Goal: Task Accomplishment & Management: Manage account settings

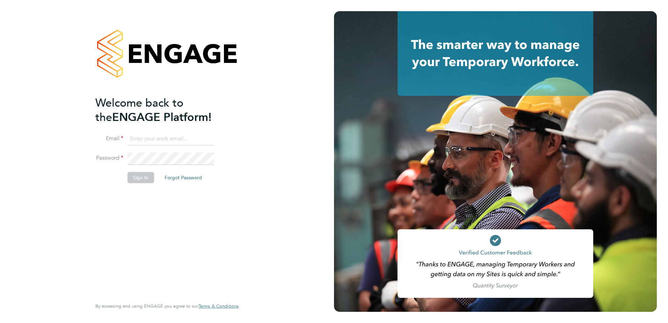
type input "martyn.reed@cpplc.com"
click at [140, 179] on button "Sign In" at bounding box center [140, 177] width 27 height 11
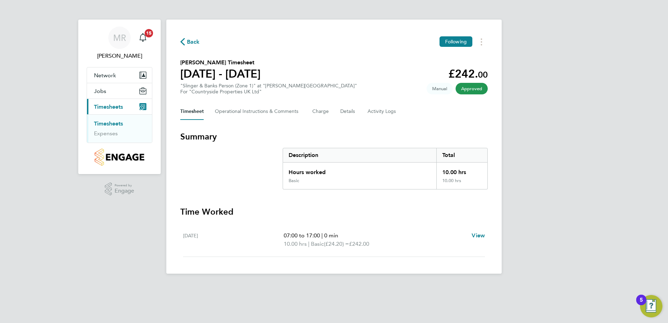
click at [117, 124] on link "Timesheets" at bounding box center [108, 123] width 29 height 7
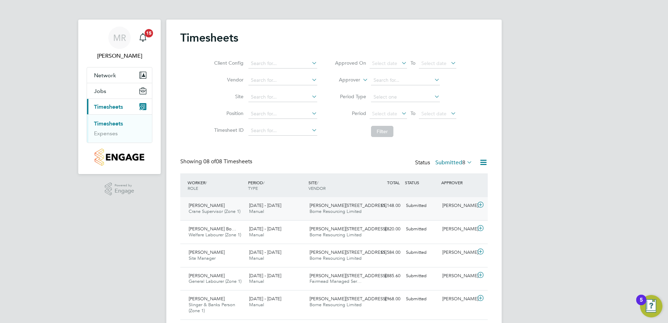
click at [203, 210] on span "Crane Supervisor (Zone 1)" at bounding box center [215, 211] width 52 height 6
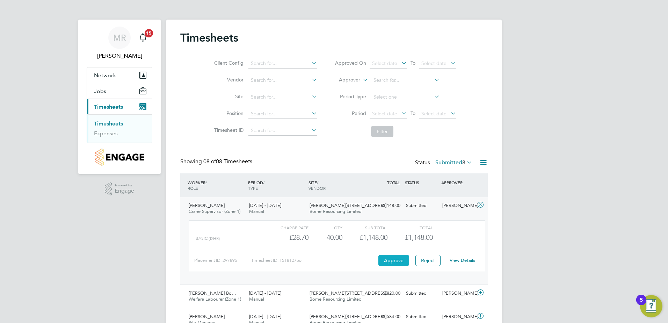
click at [390, 259] on button "Approve" at bounding box center [393, 260] width 31 height 11
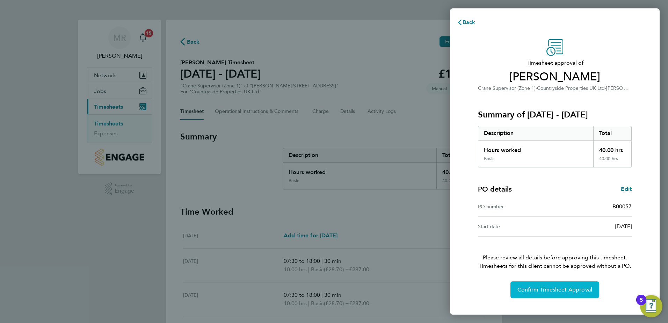
click at [580, 291] on span "Confirm Timesheet Approval" at bounding box center [554, 289] width 75 height 7
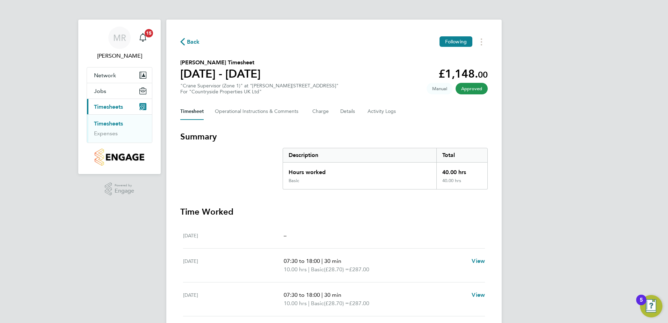
click at [111, 122] on link "Timesheets" at bounding box center [108, 123] width 29 height 7
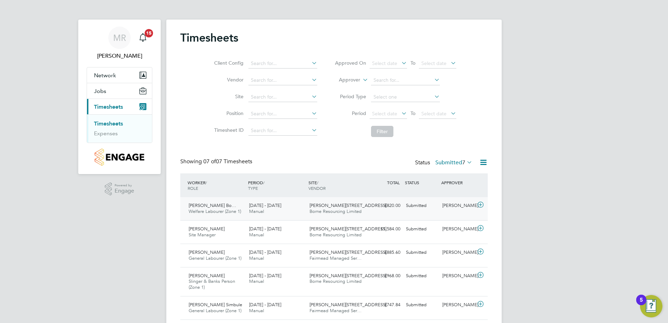
click at [211, 210] on span "Welfare Labourer (Zone 1)" at bounding box center [215, 211] width 52 height 6
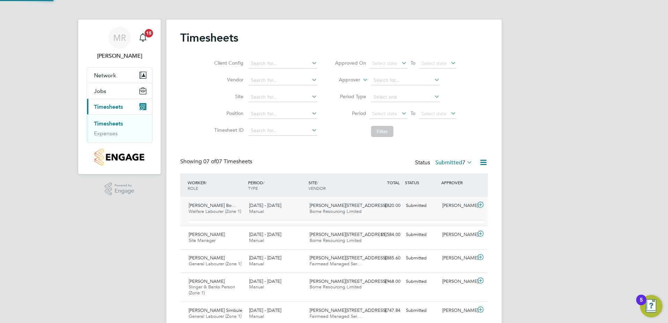
scroll to position [3, 3]
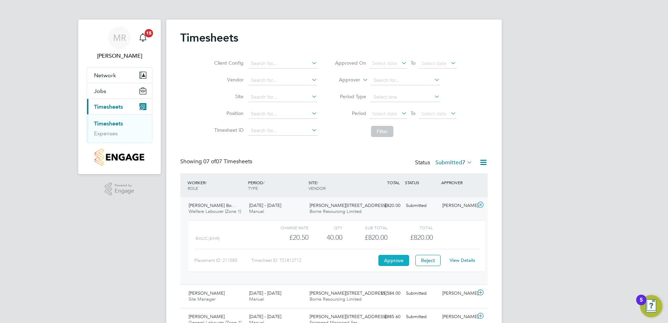
click at [398, 259] on button "Approve" at bounding box center [393, 260] width 31 height 11
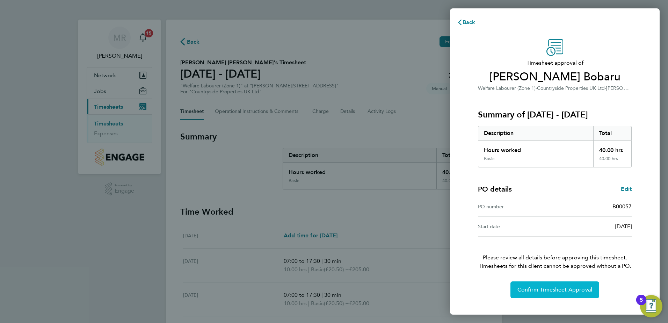
click at [557, 288] on span "Confirm Timesheet Approval" at bounding box center [554, 289] width 75 height 7
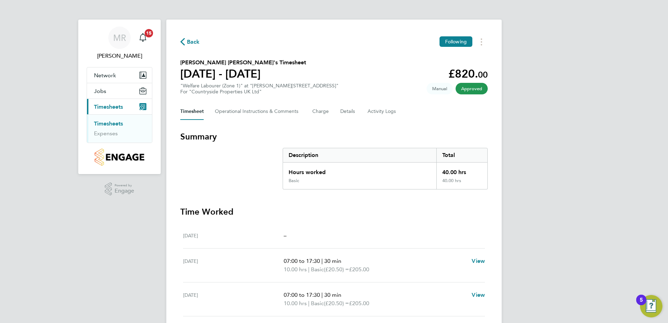
click at [114, 123] on link "Timesheets" at bounding box center [108, 123] width 29 height 7
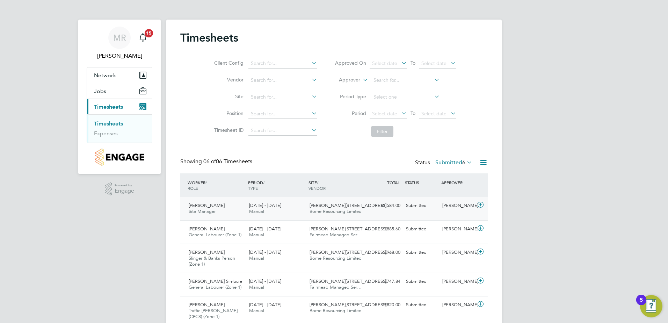
click at [205, 210] on span "Site Manager" at bounding box center [202, 211] width 27 height 6
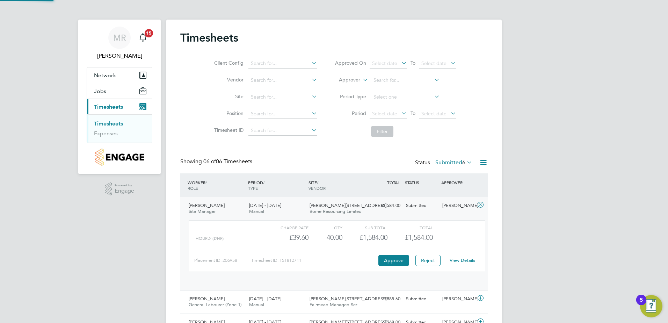
scroll to position [12, 68]
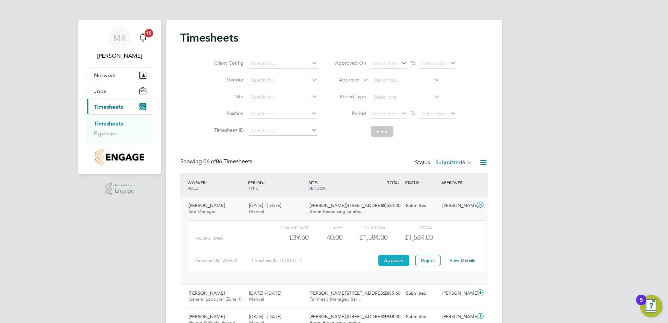
click at [393, 261] on button "Approve" at bounding box center [393, 260] width 31 height 11
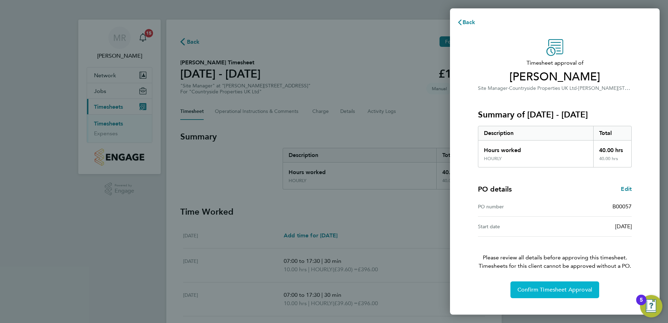
click at [546, 288] on span "Confirm Timesheet Approval" at bounding box center [554, 289] width 75 height 7
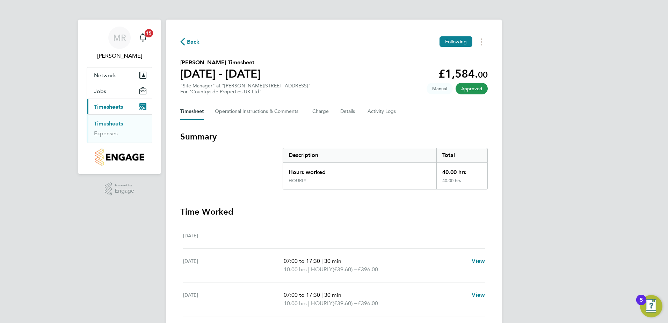
click at [113, 122] on link "Timesheets" at bounding box center [108, 123] width 29 height 7
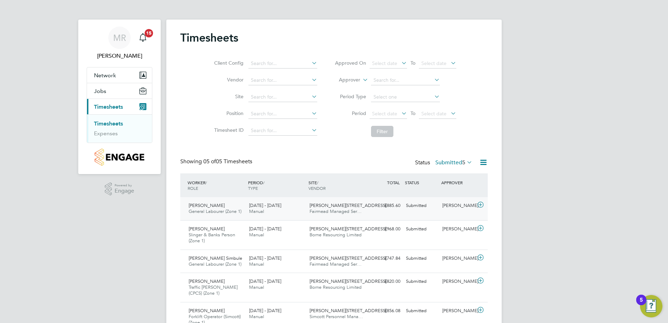
click at [205, 206] on span "Abdul Mohammed" at bounding box center [207, 205] width 36 height 6
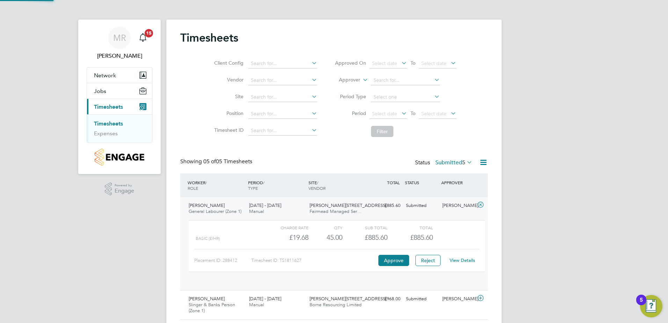
scroll to position [12, 68]
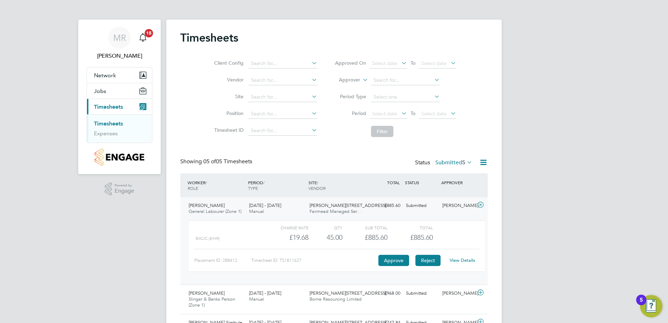
click at [426, 258] on button "Reject" at bounding box center [427, 260] width 25 height 11
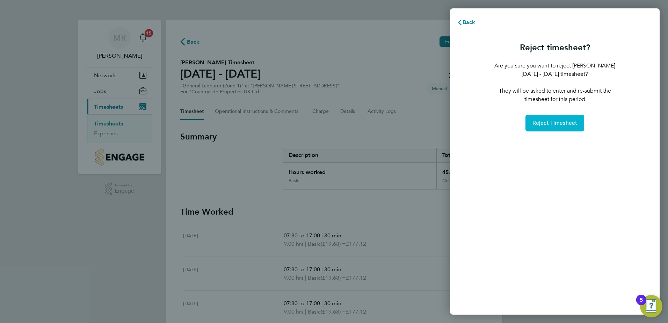
click at [567, 118] on button "Reject Timesheet" at bounding box center [554, 123] width 59 height 17
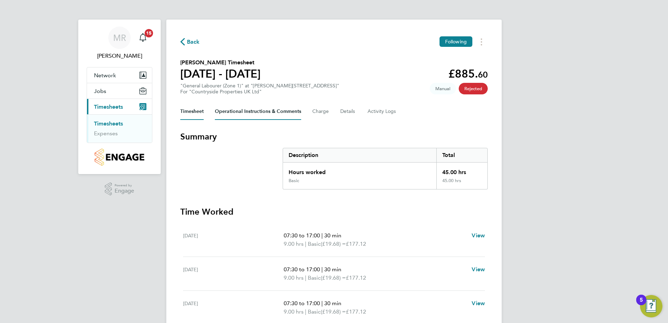
click at [250, 112] on Comments-tab "Operational Instructions & Comments" at bounding box center [258, 111] width 86 height 17
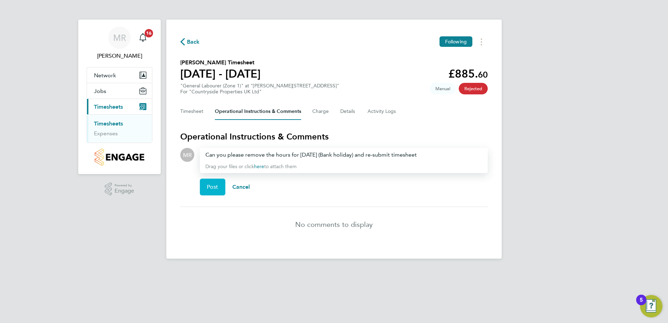
click at [213, 189] on span "Post" at bounding box center [213, 186] width 12 height 7
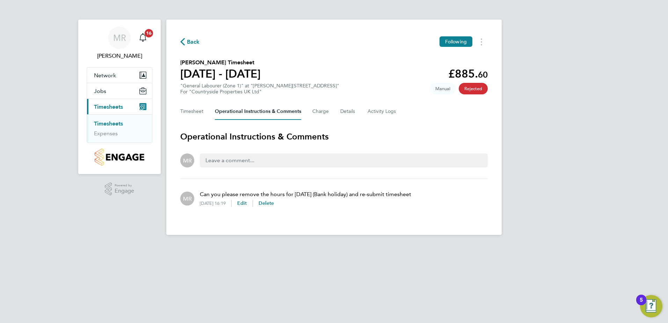
click at [115, 120] on link "Timesheets" at bounding box center [108, 123] width 29 height 7
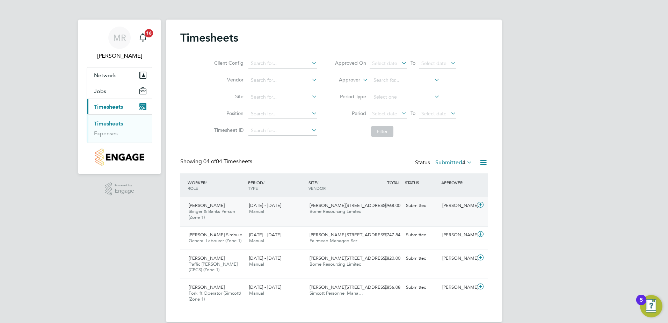
click at [208, 207] on span "Thompson Ekule" at bounding box center [207, 205] width 36 height 6
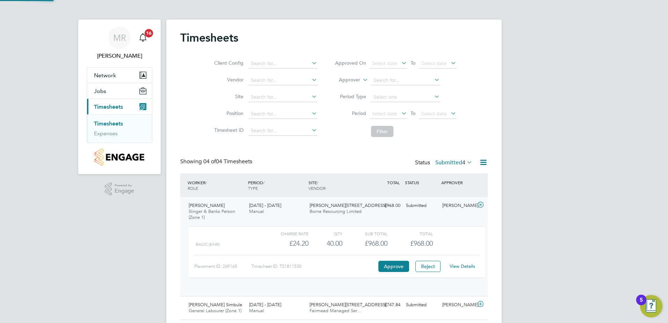
scroll to position [12, 68]
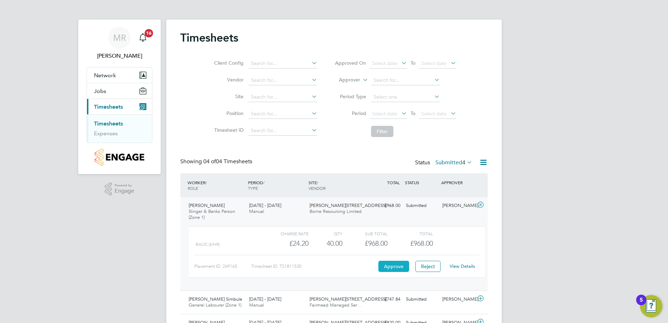
click at [389, 267] on button "Approve" at bounding box center [393, 266] width 31 height 11
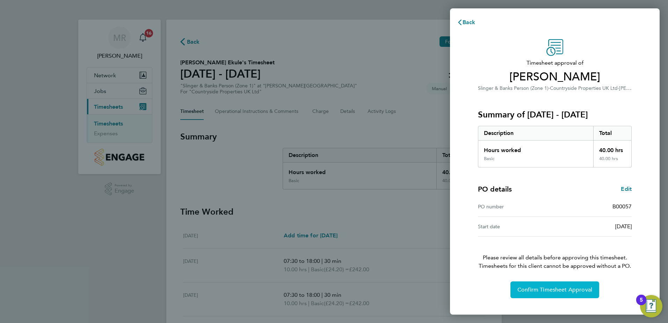
click at [529, 287] on span "Confirm Timesheet Approval" at bounding box center [554, 289] width 75 height 7
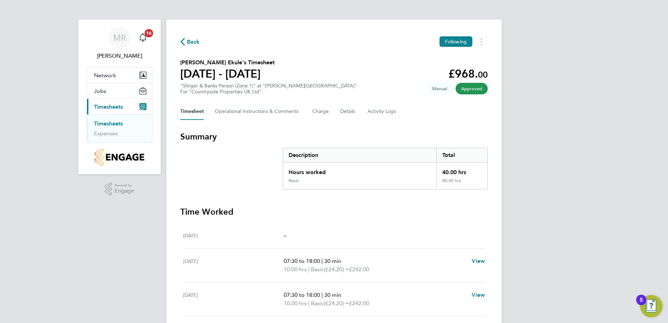
click at [107, 122] on link "Timesheets" at bounding box center [108, 123] width 29 height 7
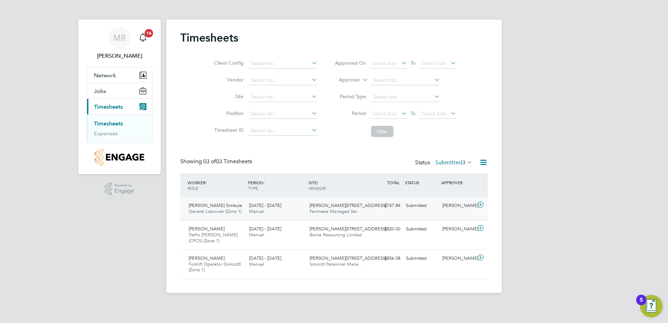
click at [210, 207] on span "Benson Simbule" at bounding box center [215, 205] width 53 height 6
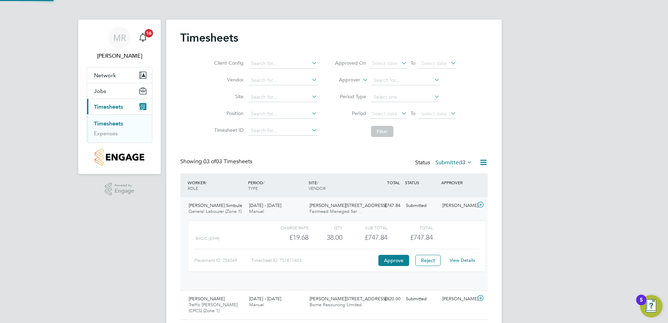
scroll to position [12, 68]
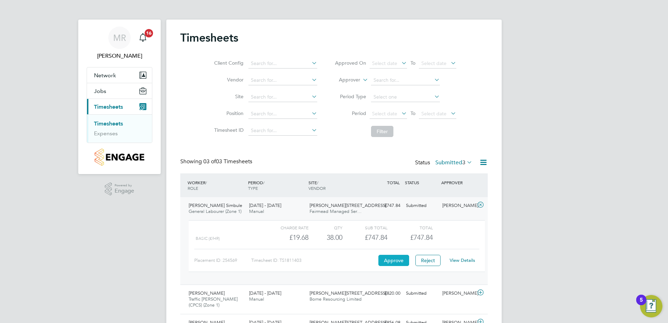
click at [393, 262] on button "Approve" at bounding box center [393, 260] width 31 height 11
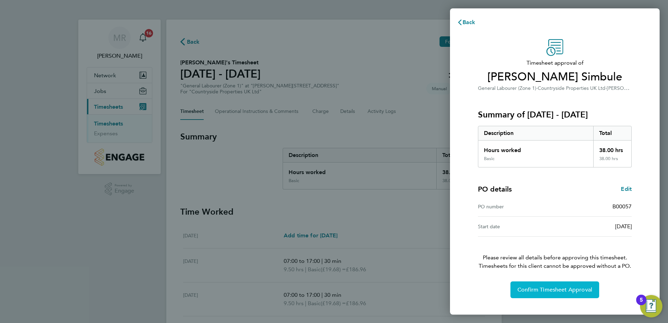
click at [561, 287] on span "Confirm Timesheet Approval" at bounding box center [554, 289] width 75 height 7
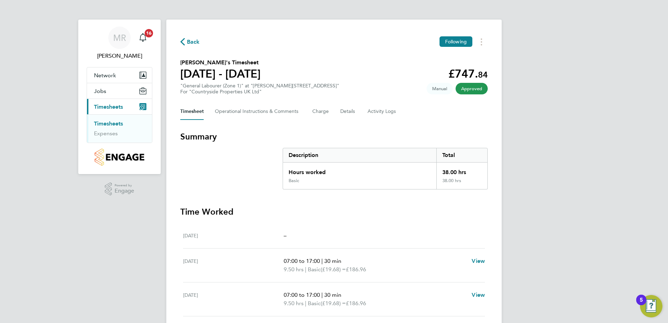
click at [104, 122] on link "Timesheets" at bounding box center [108, 123] width 29 height 7
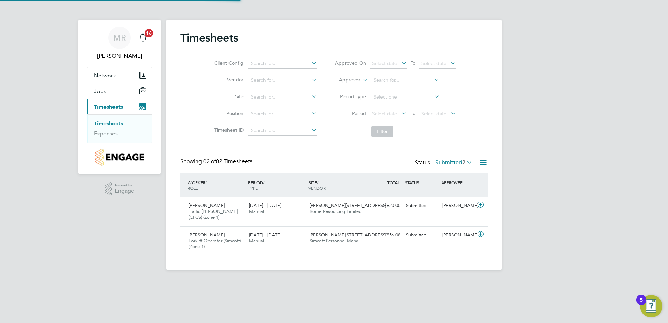
scroll to position [18, 61]
click at [210, 237] on span "Forklift Operator (Simcott) (Zone 1)" at bounding box center [215, 243] width 52 height 12
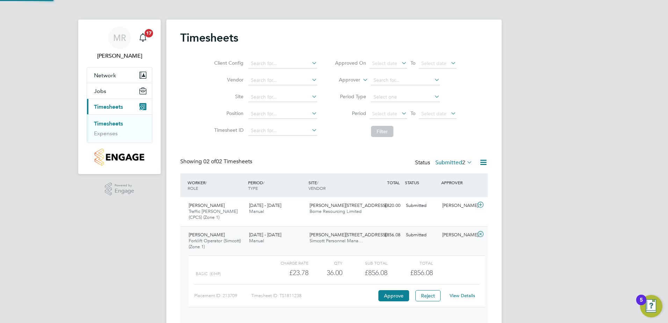
scroll to position [12, 68]
click at [390, 292] on button "Approve" at bounding box center [393, 295] width 31 height 11
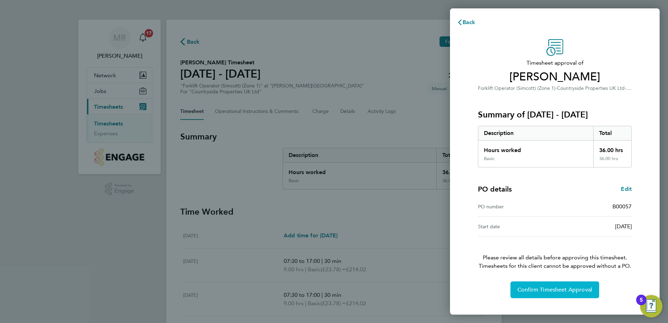
click at [551, 290] on span "Confirm Timesheet Approval" at bounding box center [554, 289] width 75 height 7
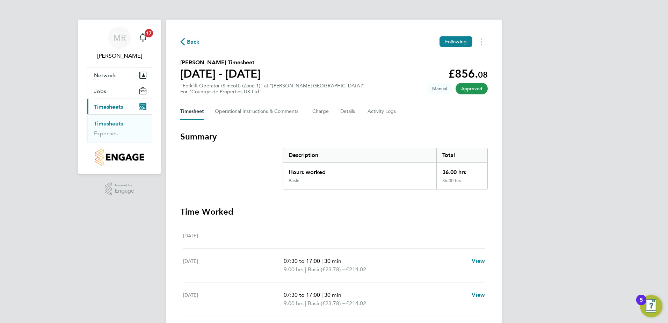
click at [108, 125] on link "Timesheets" at bounding box center [108, 123] width 29 height 7
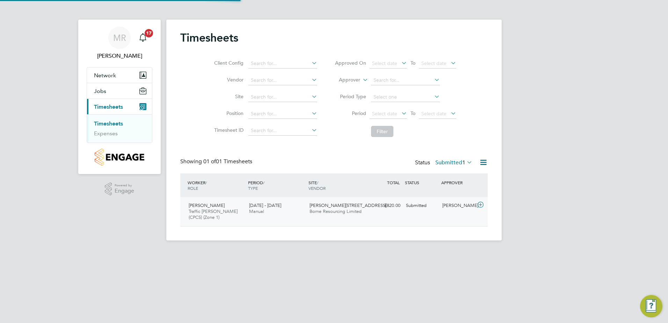
scroll to position [18, 61]
click at [363, 210] on div "[PERSON_NAME][STREET_ADDRESS] Resourcing Limited" at bounding box center [337, 208] width 60 height 17
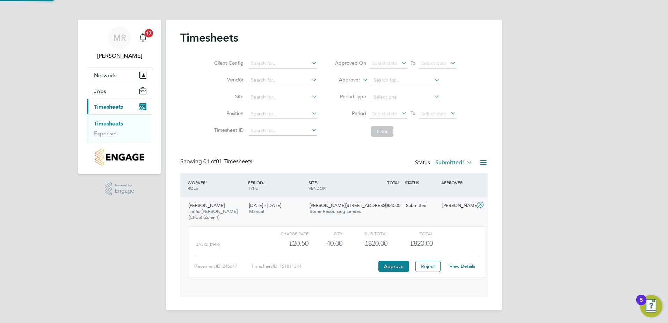
scroll to position [12, 68]
click at [390, 263] on button "Approve" at bounding box center [393, 266] width 31 height 11
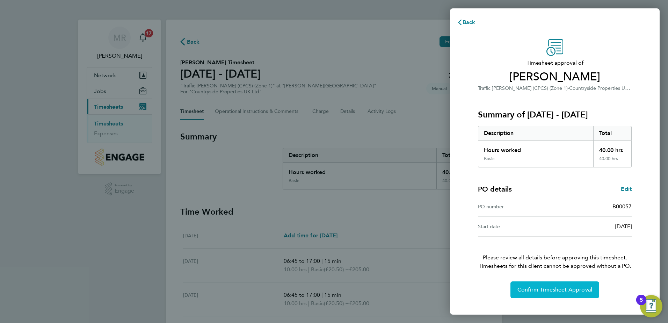
click at [546, 290] on span "Confirm Timesheet Approval" at bounding box center [554, 289] width 75 height 7
